Goal: Communication & Community: Participate in discussion

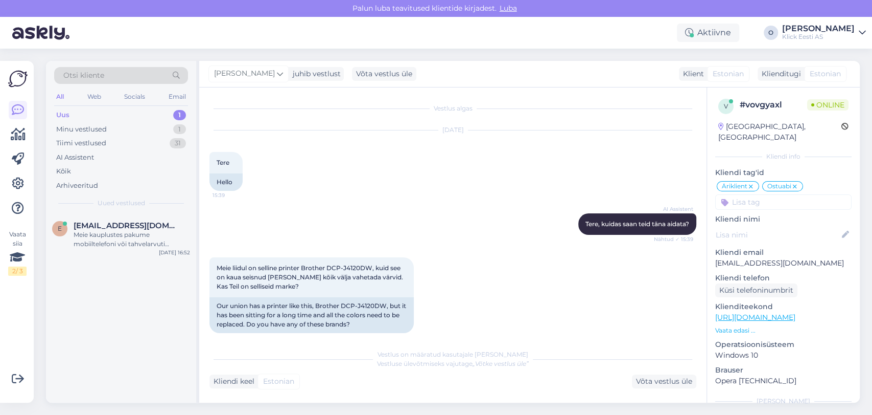
scroll to position [488, 0]
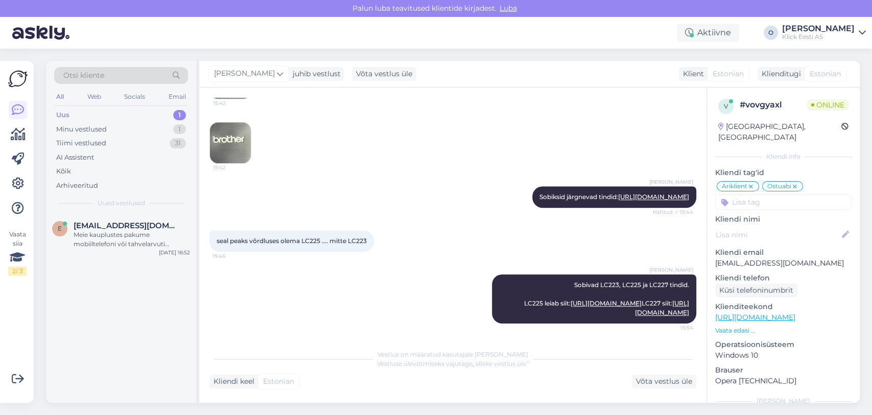
click at [129, 117] on div "Uus 1" at bounding box center [121, 115] width 134 height 14
click at [116, 235] on div "Meie kauplustes pakume mobiiltelefoni või tahvelarvuti seadistamise teenust hin…" at bounding box center [132, 239] width 117 height 18
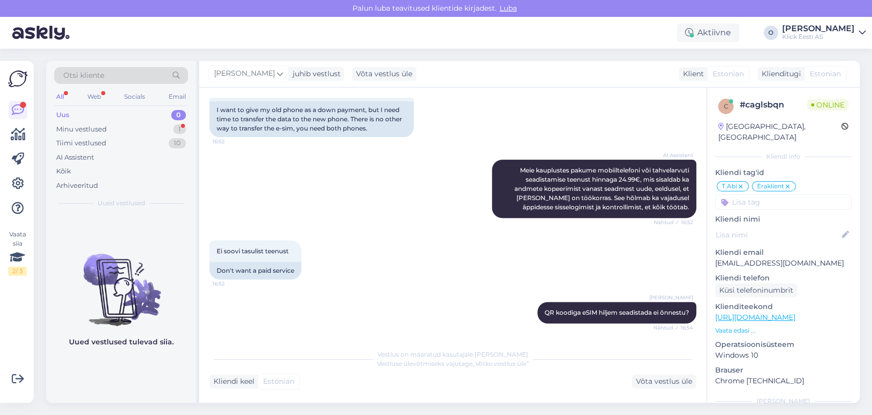
scroll to position [277, 0]
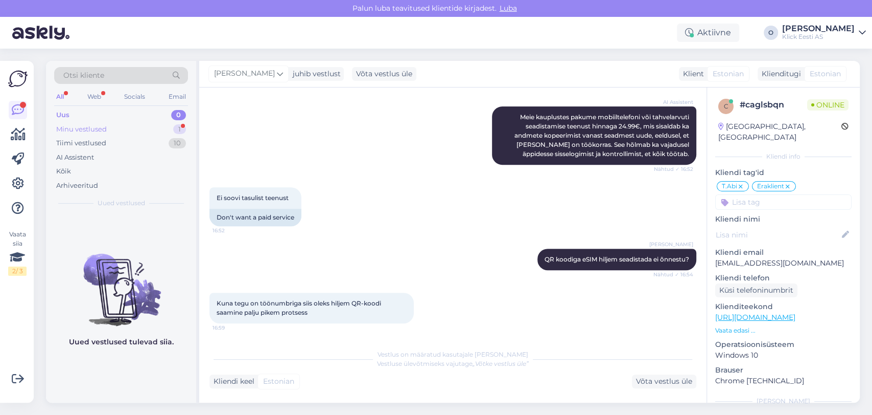
click at [135, 134] on div "Minu vestlused 1" at bounding box center [121, 129] width 134 height 14
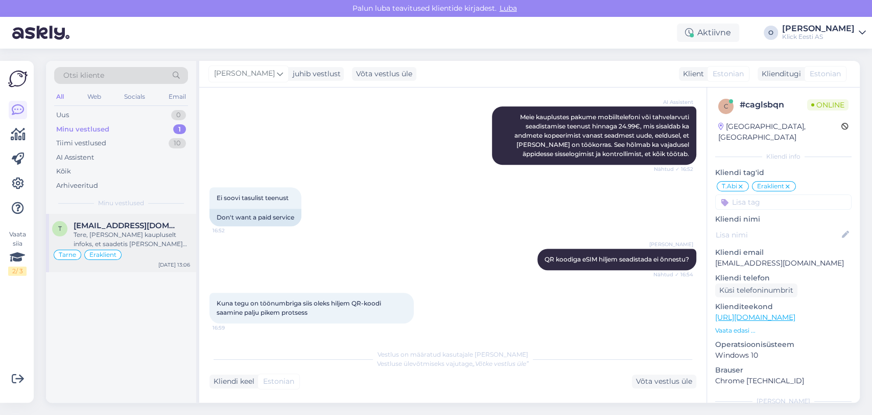
click at [120, 231] on div "Tere, [PERSON_NAME] kaupluselt infoks, et saadetis [PERSON_NAME] pandud, kuid n…" at bounding box center [132, 239] width 117 height 18
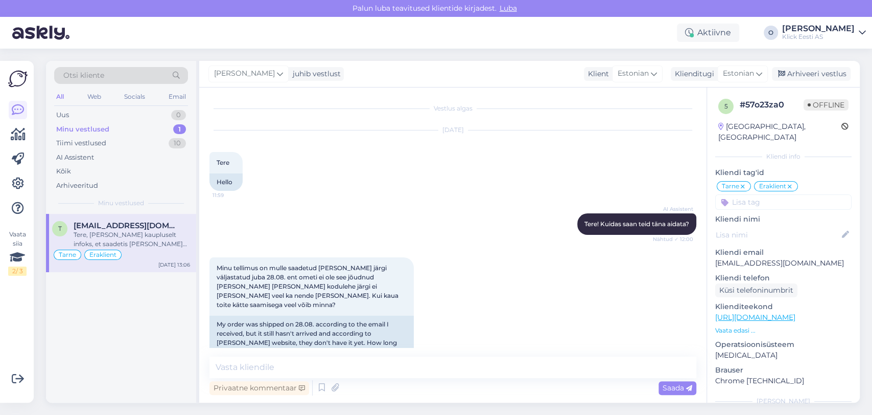
scroll to position [425, 0]
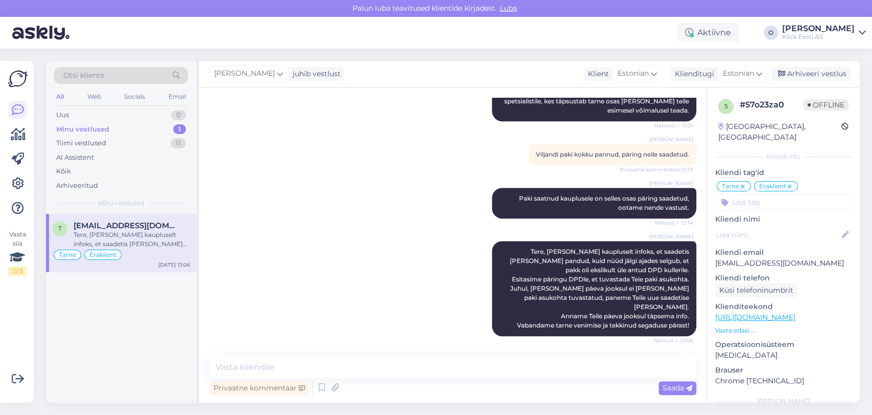
click at [116, 130] on div "Minu vestlused 1" at bounding box center [121, 129] width 134 height 14
click at [116, 139] on div "Tiimi vestlused 11" at bounding box center [121, 143] width 134 height 14
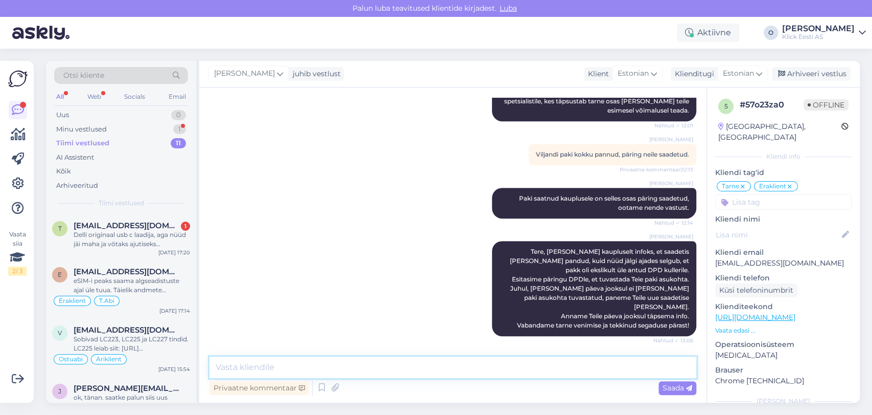
click at [331, 359] on textarea at bounding box center [453, 366] width 487 height 21
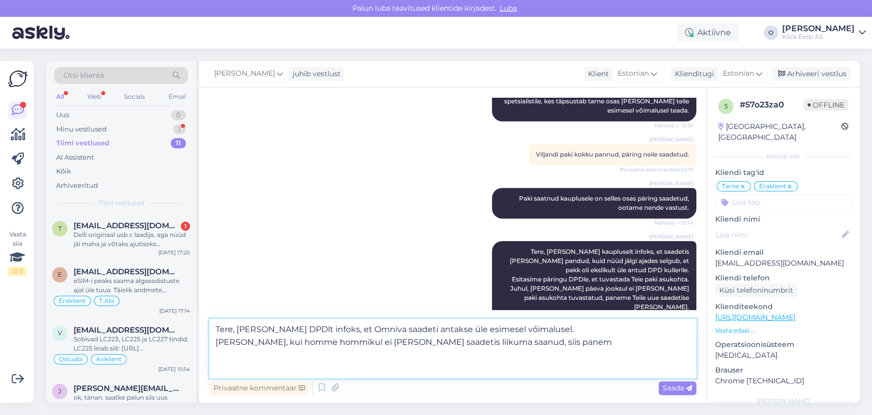
click at [507, 371] on textarea "Tere, [PERSON_NAME] DPDlt infoks, et Omniva saadeti antakse üle esimesel võimal…" at bounding box center [453, 347] width 487 height 59
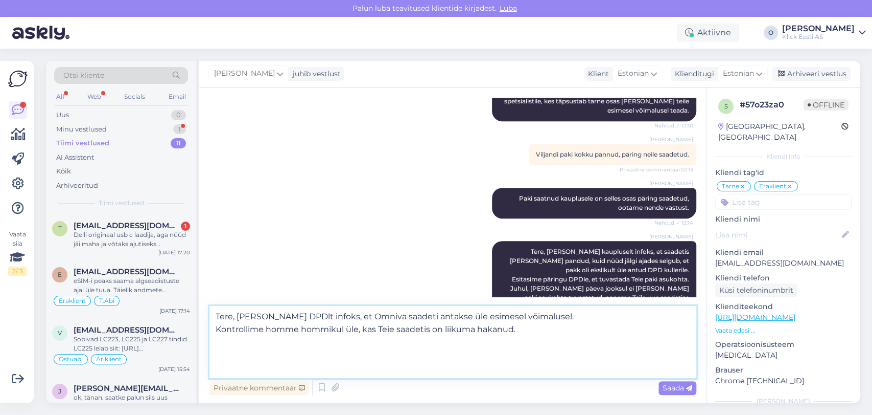
scroll to position [476, 0]
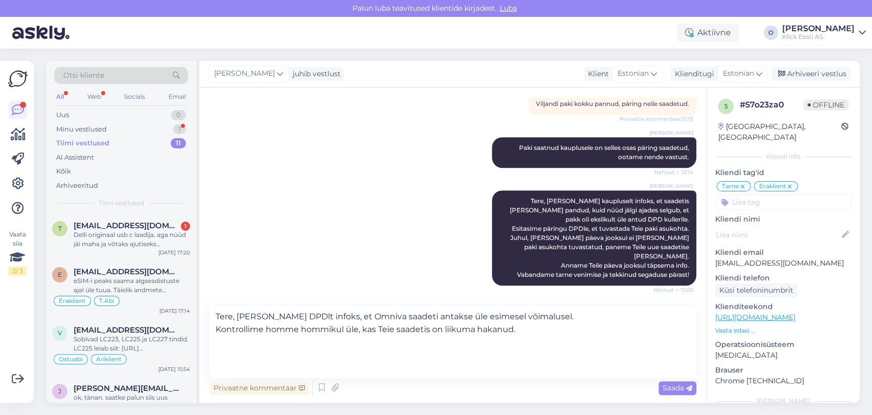
click at [705, 275] on div "Vestlus algas [DATE] Tere 11:59 Hello AI Assistent Tere! Kuidas saan teid [PERS…" at bounding box center [458, 197] width 496 height 199
click at [374, 345] on textarea "Tere, [PERSON_NAME] DPDlt infoks, et Omniva saadeti antakse üle esimesel võimal…" at bounding box center [453, 342] width 487 height 72
click at [518, 354] on textarea "Tere, [PERSON_NAME] DPDlt infoks, et [PERSON_NAME] saadetis antakse Omnivale ül…" at bounding box center [453, 342] width 487 height 72
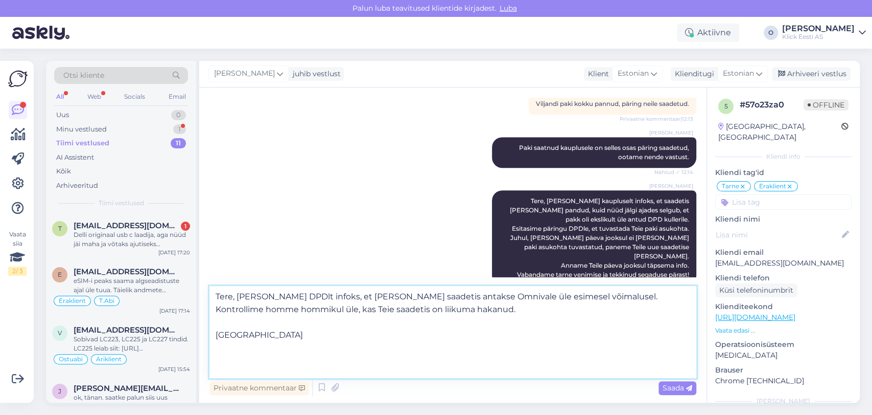
type textarea "Tere, [PERSON_NAME] DPDlt infoks, et [PERSON_NAME] saadetis antakse Omnivale ül…"
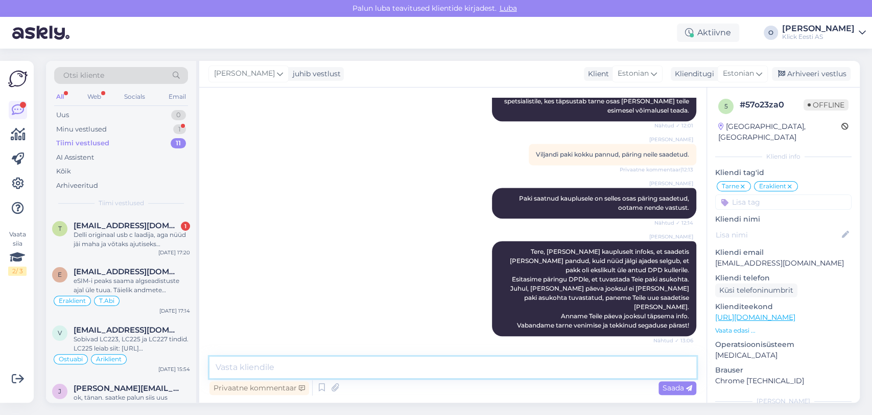
scroll to position [534, 0]
